Goal: Task Accomplishment & Management: Complete application form

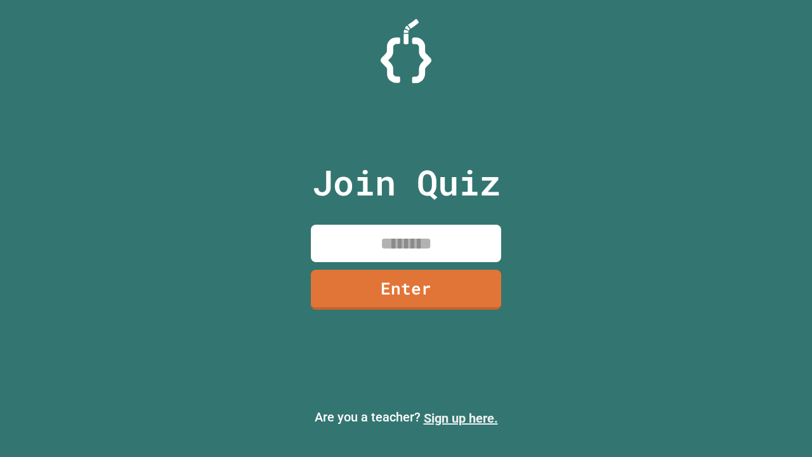
click at [461, 418] on link "Sign up here." at bounding box center [461, 418] width 74 height 15
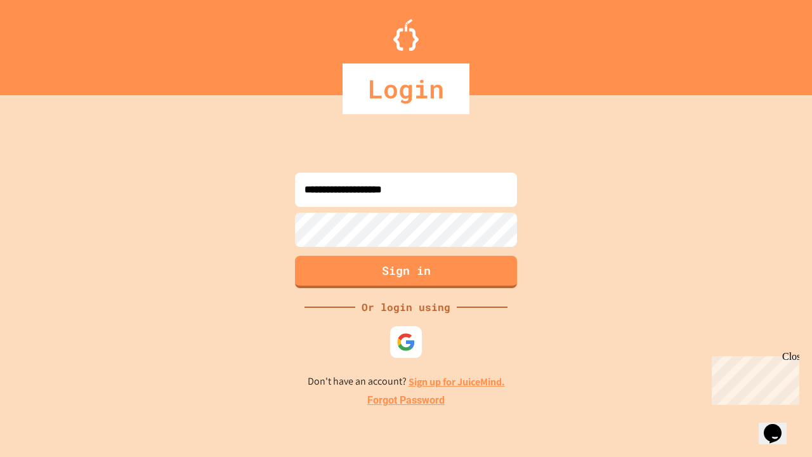
type input "**********"
